Goal: Task Accomplishment & Management: Manage account settings

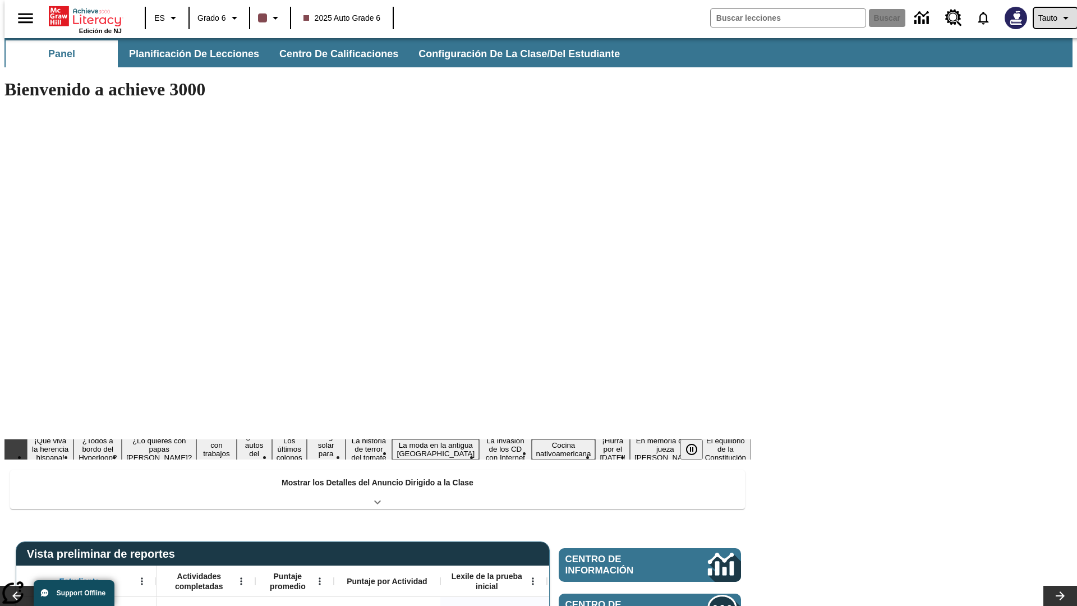
click at [1050, 18] on span "Tauto" at bounding box center [1047, 18] width 19 height 12
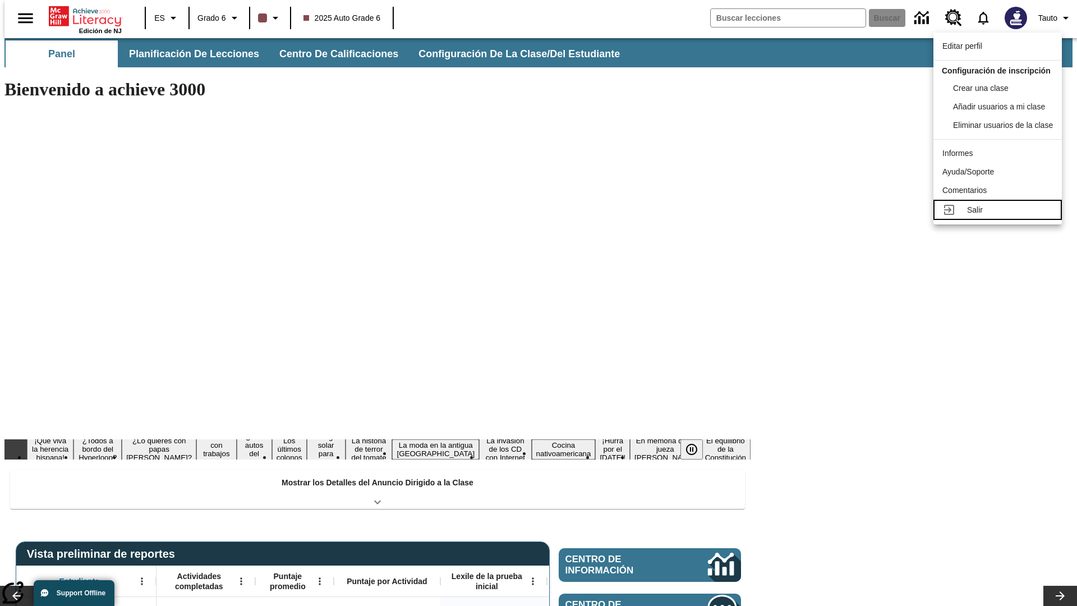
click at [1001, 216] on div "Salir" at bounding box center [1010, 210] width 86 height 12
